Goal: Task Accomplishment & Management: Manage account settings

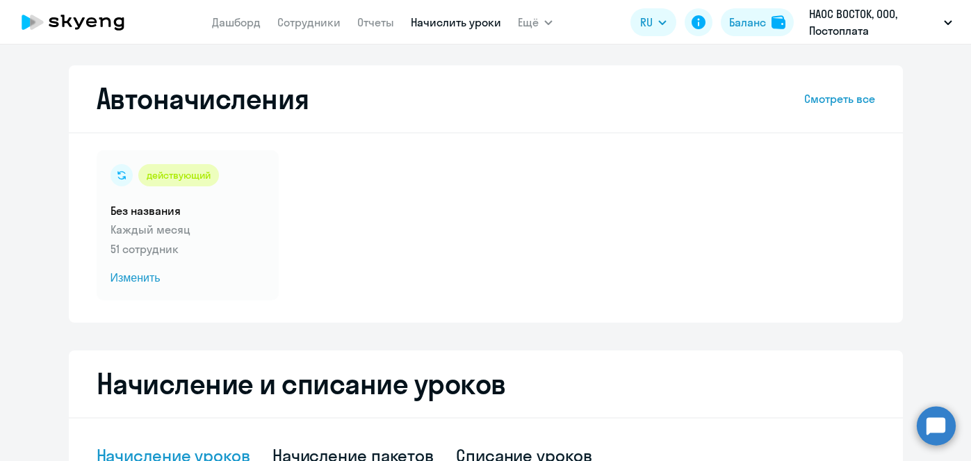
select select "10"
click at [133, 277] on span "Изменить" at bounding box center [187, 278] width 154 height 17
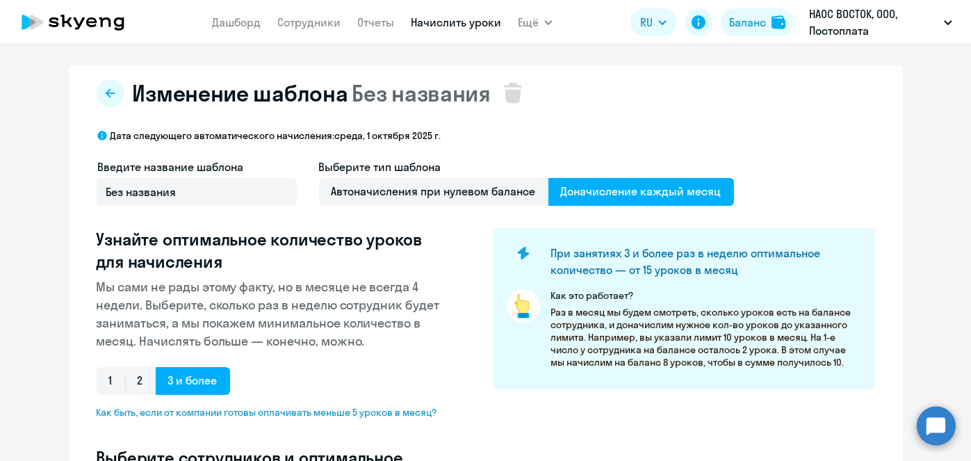
select select "10"
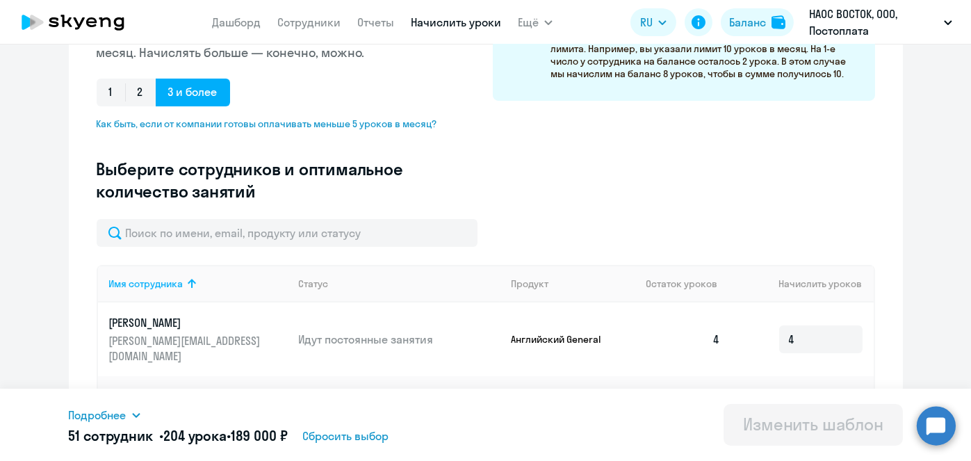
scroll to position [307, 0]
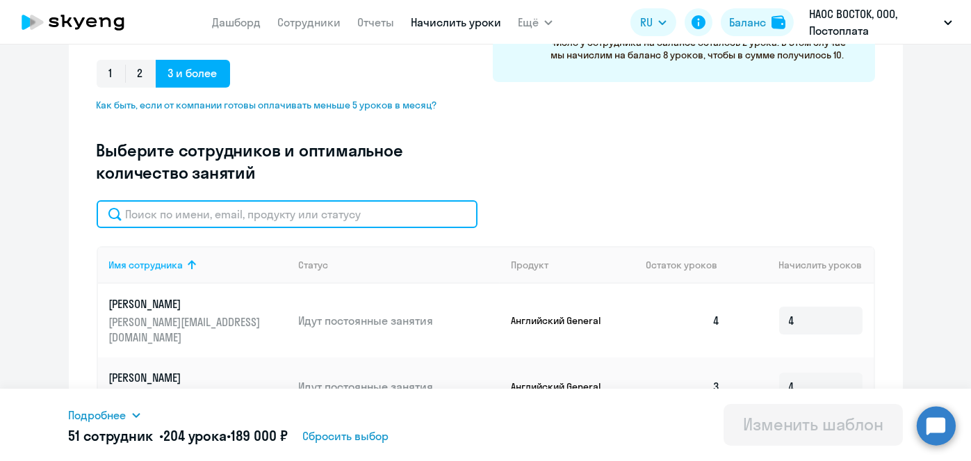
click at [394, 210] on input "text" at bounding box center [287, 214] width 381 height 28
paste input "[PERSON_NAME]"
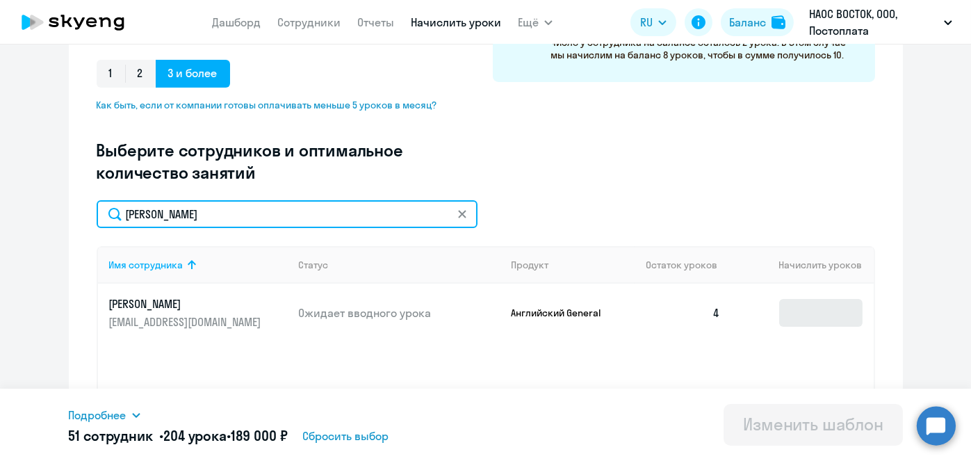
type input "[PERSON_NAME]"
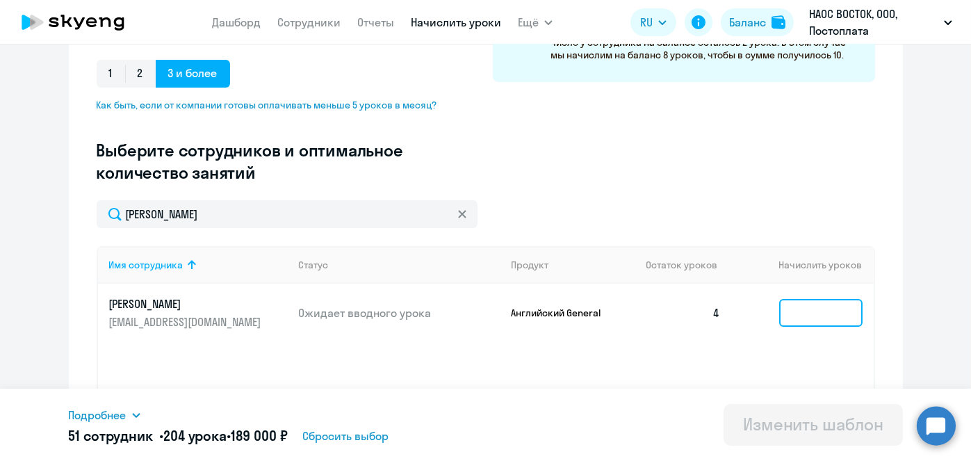
click at [779, 313] on input at bounding box center [820, 313] width 83 height 28
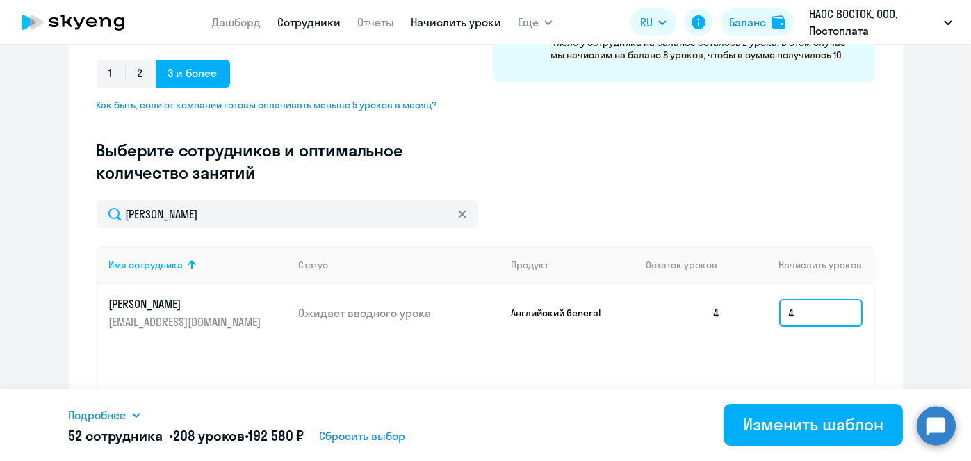
type input "4"
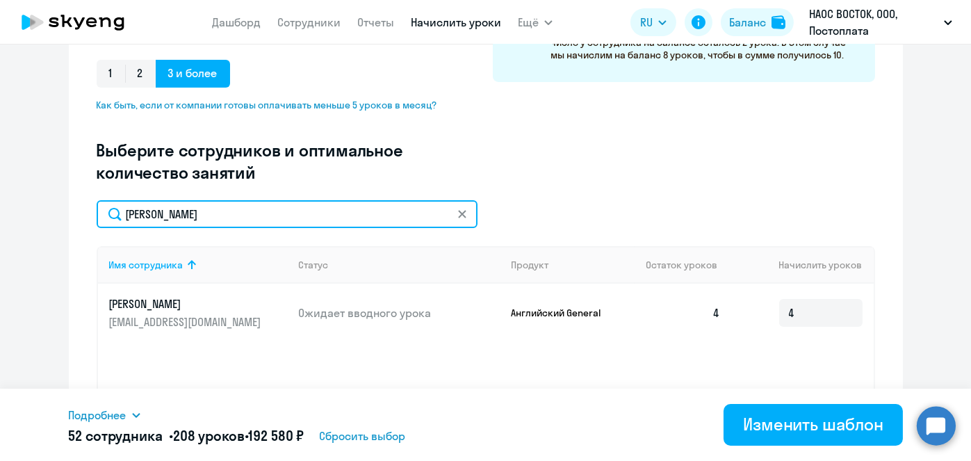
click at [406, 210] on input "[PERSON_NAME]" at bounding box center [287, 214] width 381 height 28
paste input "елых"
type input "Белых"
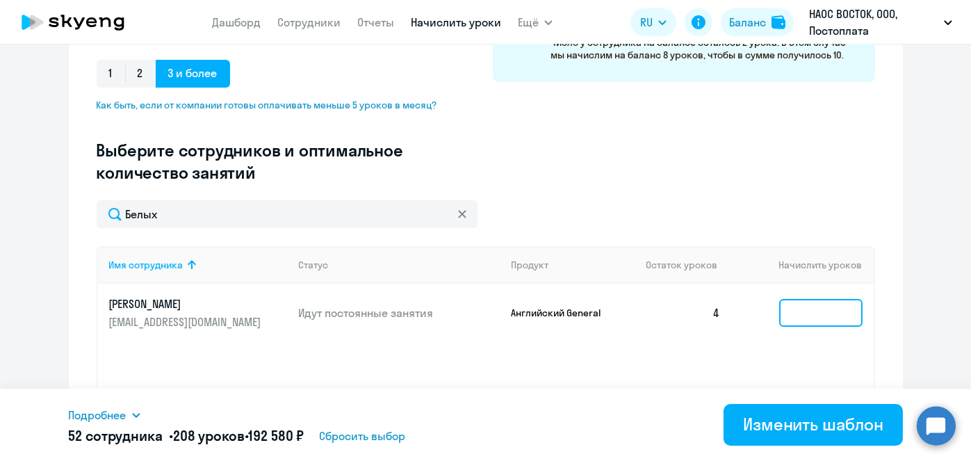
click at [809, 308] on input at bounding box center [820, 313] width 83 height 28
type input "4"
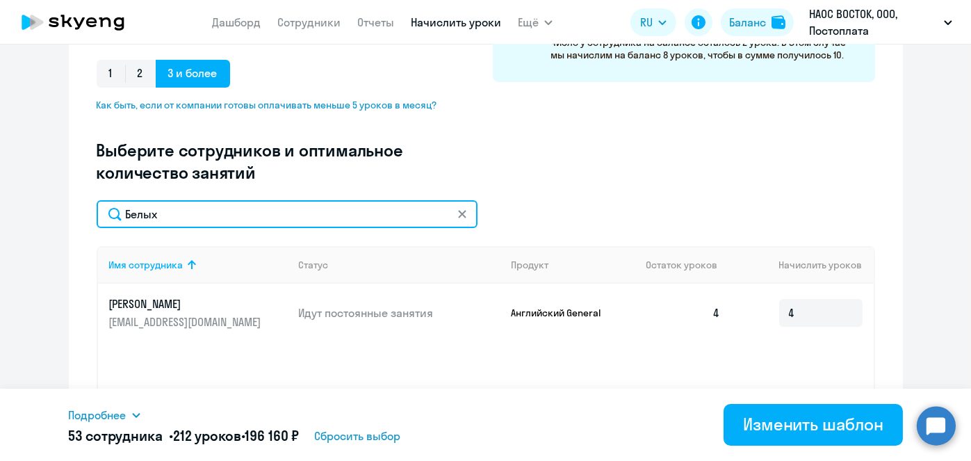
click at [408, 203] on input "Белых" at bounding box center [287, 214] width 381 height 28
paste input "[DEMOGRAPHIC_DATA]"
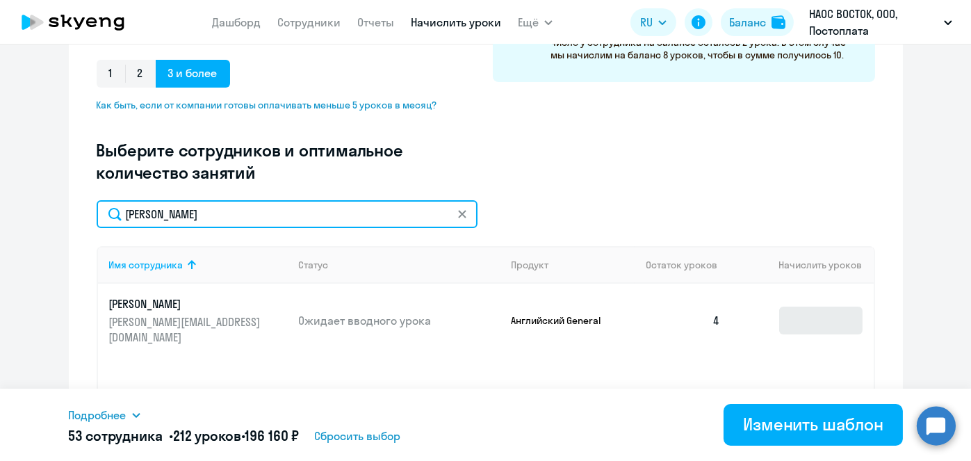
type input "[PERSON_NAME]"
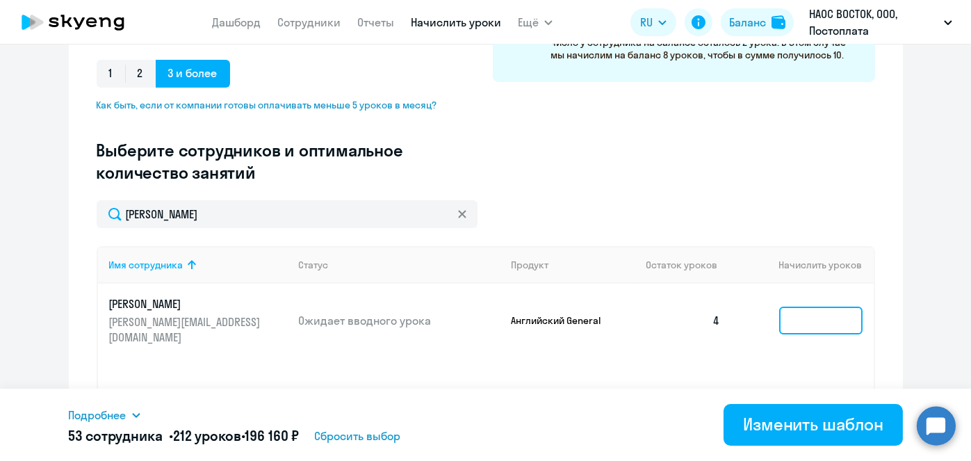
click at [802, 310] on input at bounding box center [820, 320] width 83 height 28
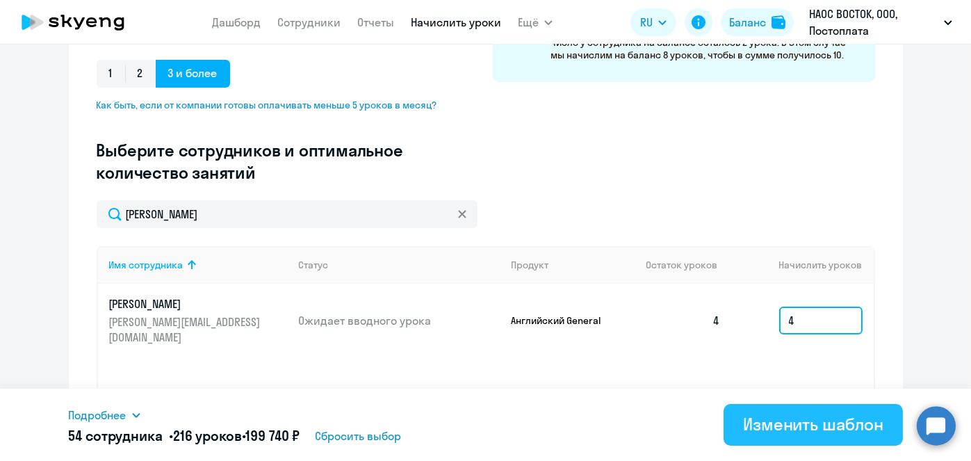
type input "4"
click at [810, 418] on div "Изменить шаблон" at bounding box center [813, 424] width 140 height 22
